Goal: Task Accomplishment & Management: Manage account settings

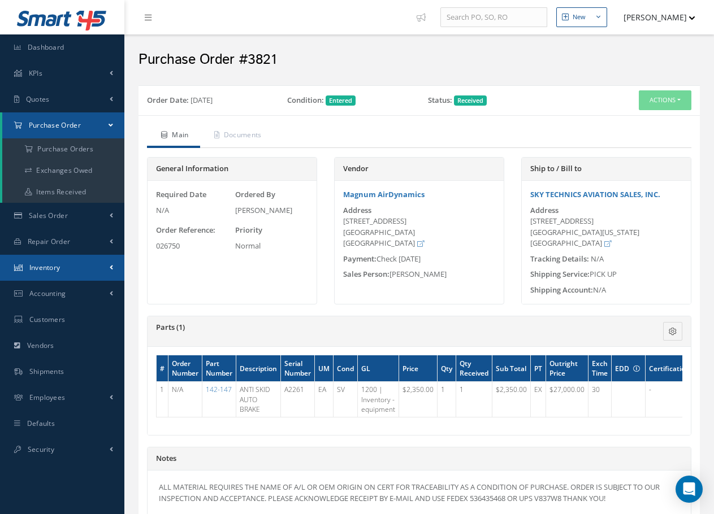
drag, startPoint x: 53, startPoint y: 269, endPoint x: 59, endPoint y: 268, distance: 5.7
click at [54, 269] on span "Inventory" at bounding box center [44, 268] width 31 height 10
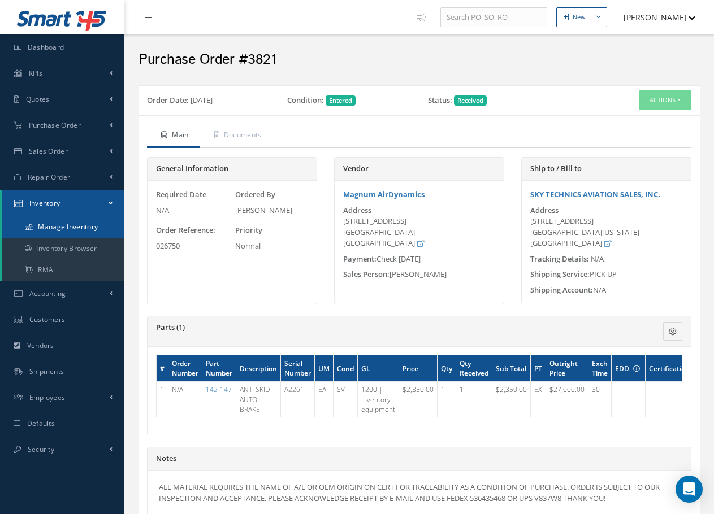
click at [64, 227] on link "Manage Inventory" at bounding box center [63, 226] width 122 height 21
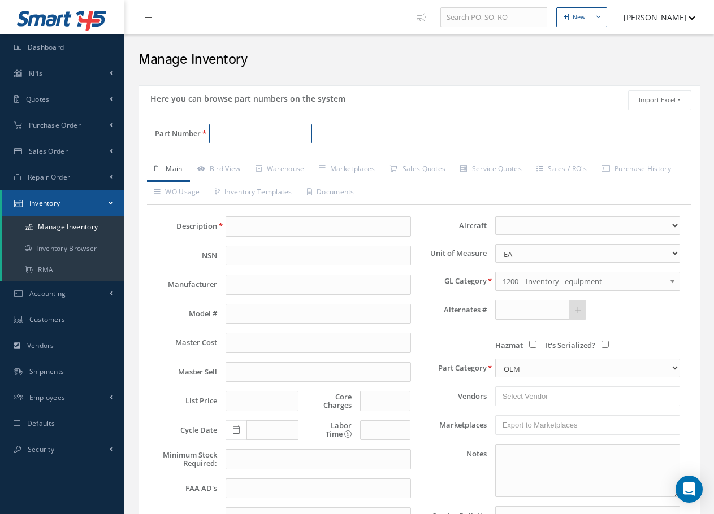
click at [224, 129] on input "Part Number" at bounding box center [260, 134] width 103 height 20
paste input "S8157N93-016"
type input "S8157N93-016"
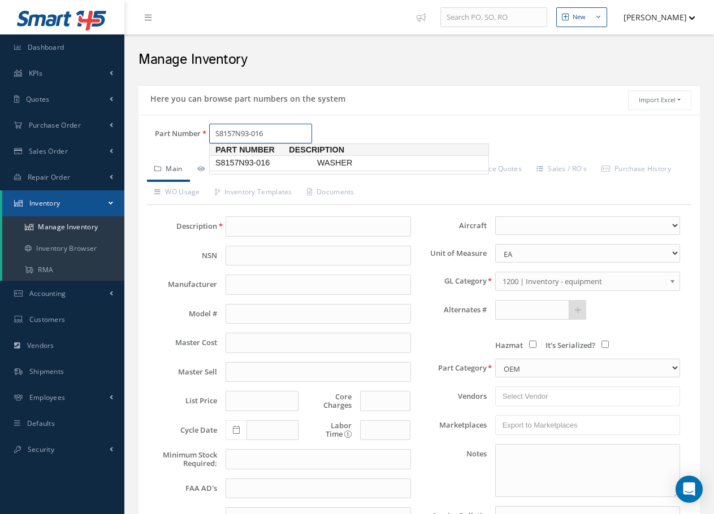
click at [261, 168] on span "S8157N93-016" at bounding box center [264, 163] width 102 height 12
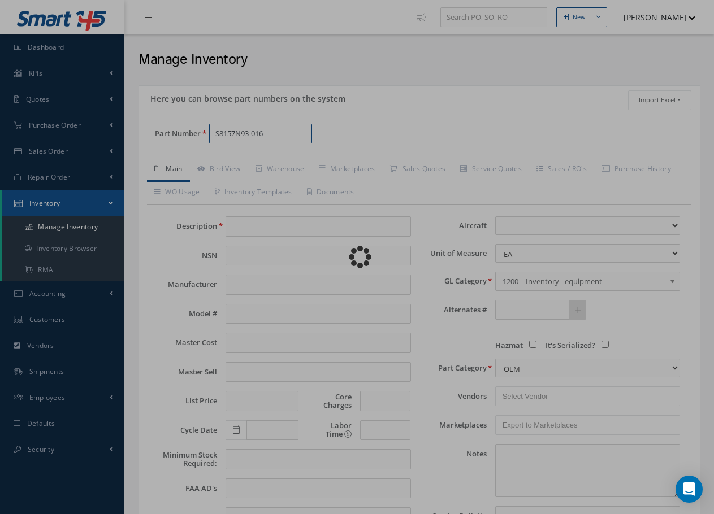
type input "WASHER"
type input "0.80"
type input "1.08"
type input "0.34"
type input "0.00"
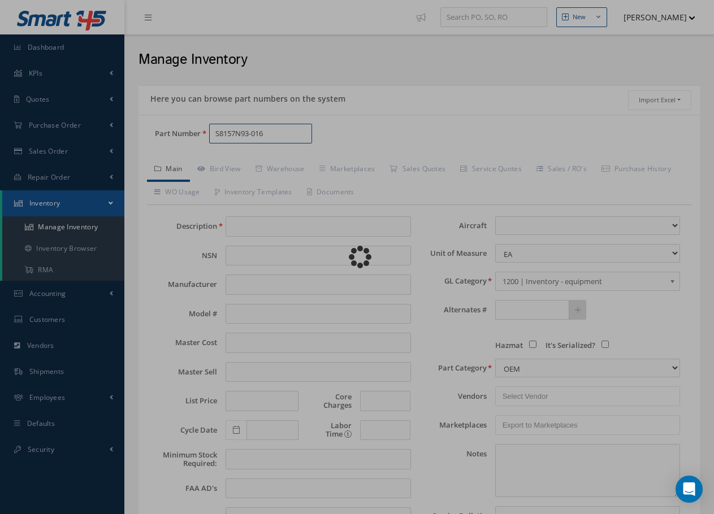
select select
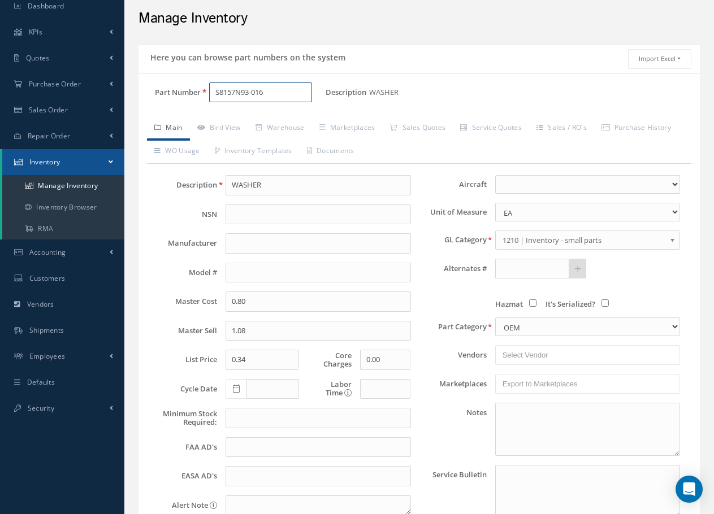
scroll to position [40, 0]
type input "S8157N93-016"
click at [227, 129] on link "Bird View" at bounding box center [219, 130] width 58 height 24
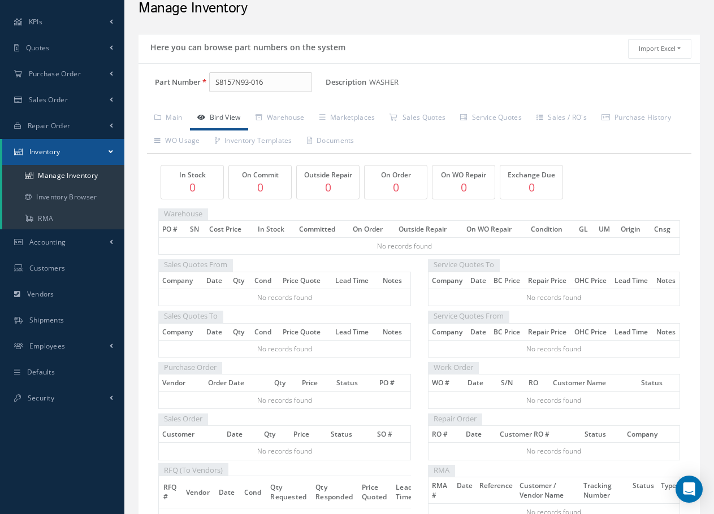
scroll to position [19, 0]
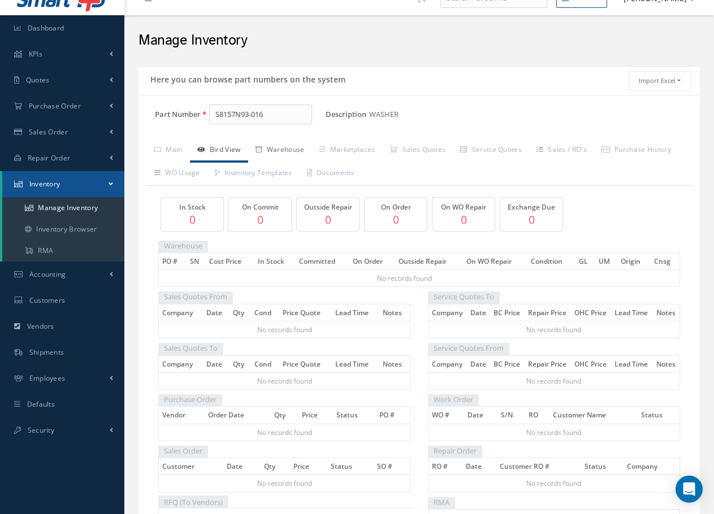
drag, startPoint x: 276, startPoint y: 152, endPoint x: 308, endPoint y: 151, distance: 32.2
click at [276, 152] on link "Warehouse" at bounding box center [280, 151] width 64 height 24
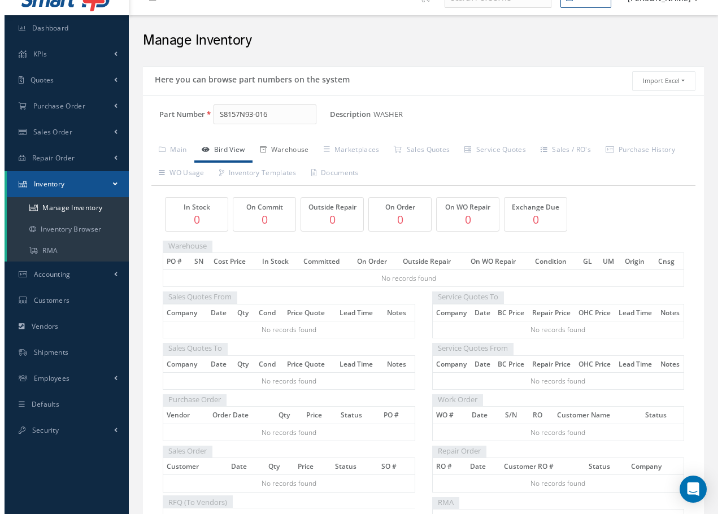
scroll to position [0, 0]
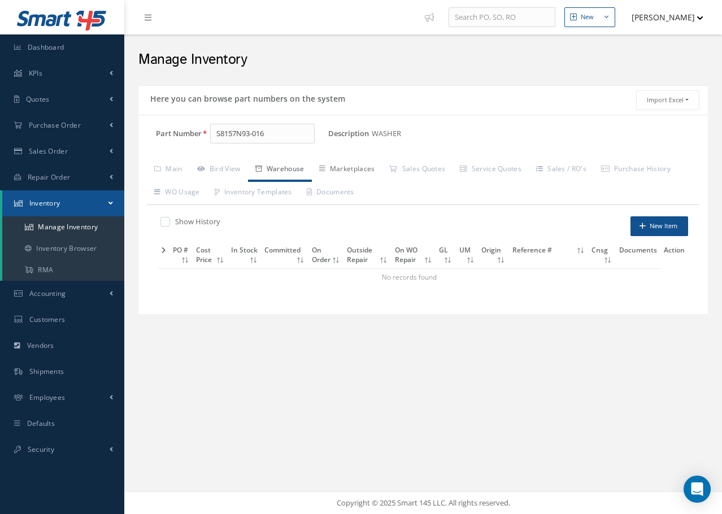
click at [359, 172] on link "Marketplaces" at bounding box center [347, 170] width 71 height 24
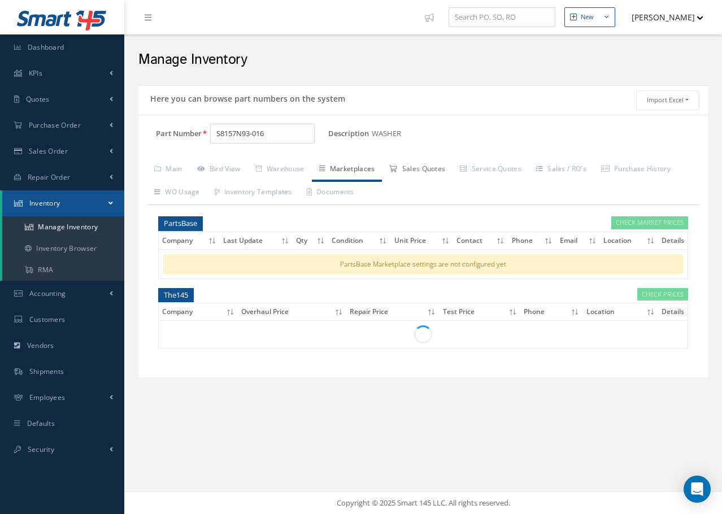
click at [437, 173] on link "Sales Quotes" at bounding box center [417, 170] width 71 height 24
